Goal: Browse casually: Explore the website without a specific task or goal

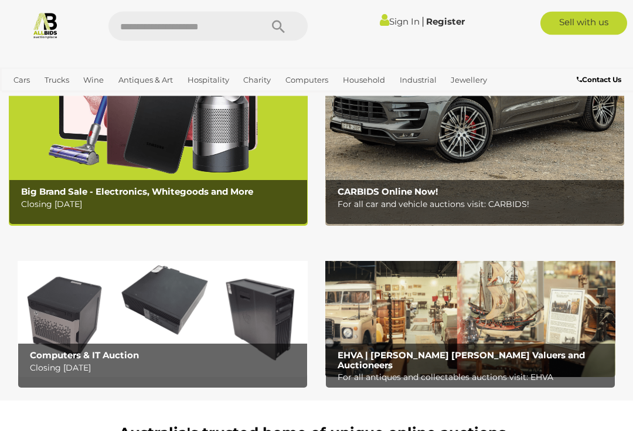
scroll to position [164, 0]
click at [416, 192] on b "CARBIDS Online Now!" at bounding box center [388, 191] width 100 height 11
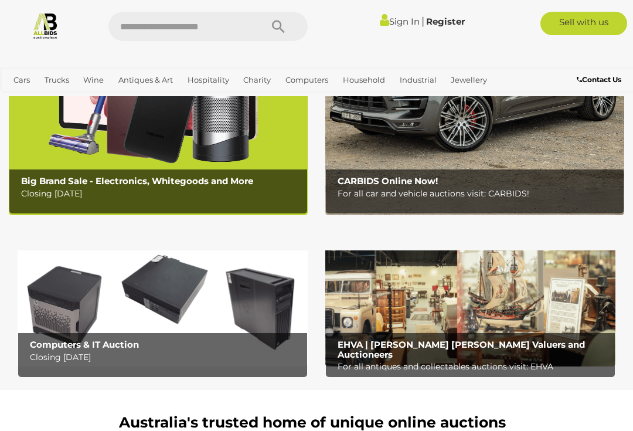
click at [182, 168] on img at bounding box center [158, 84] width 299 height 262
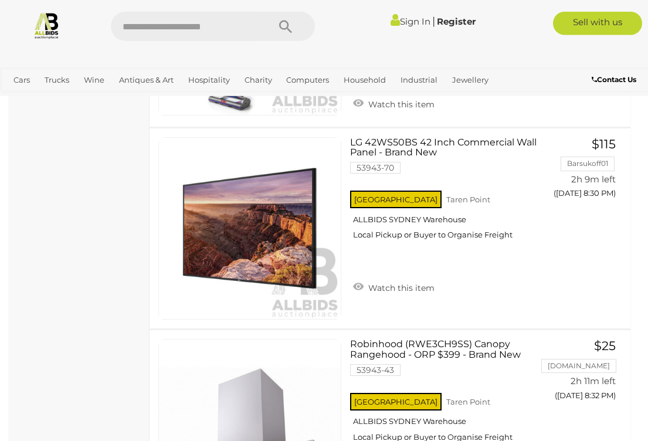
scroll to position [9364, 0]
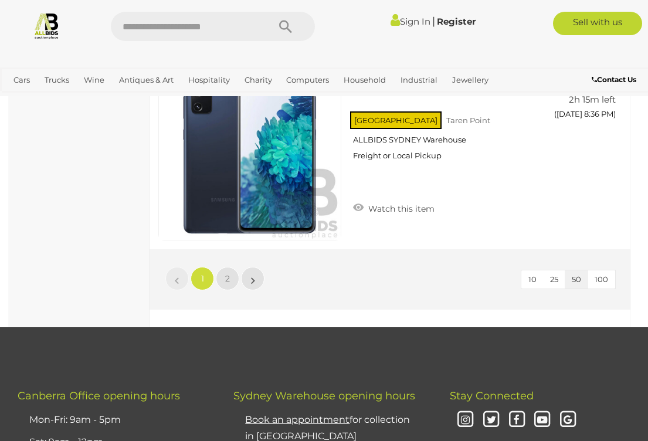
click at [262, 267] on link "»" at bounding box center [252, 278] width 23 height 23
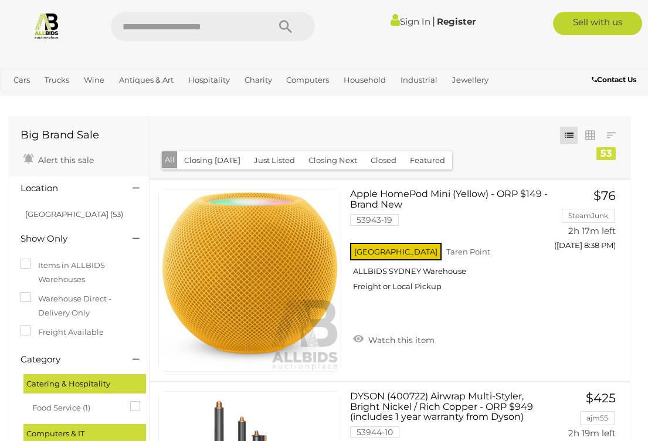
scroll to position [83, 0]
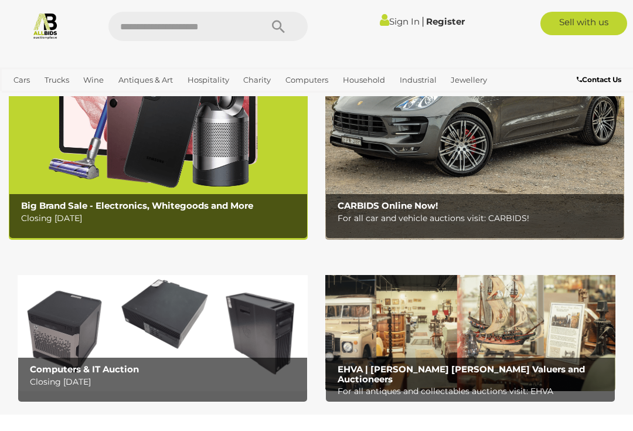
scroll to position [160, 0]
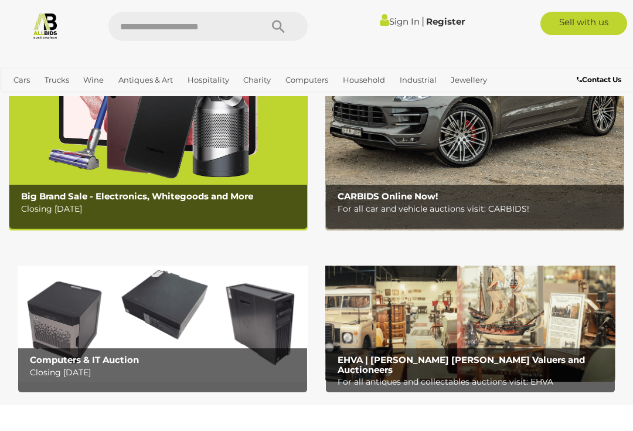
click at [493, 362] on b "EHVA | Evans Hastings Valuers and Auctioneers" at bounding box center [461, 364] width 247 height 21
